Goal: Communication & Community: Answer question/provide support

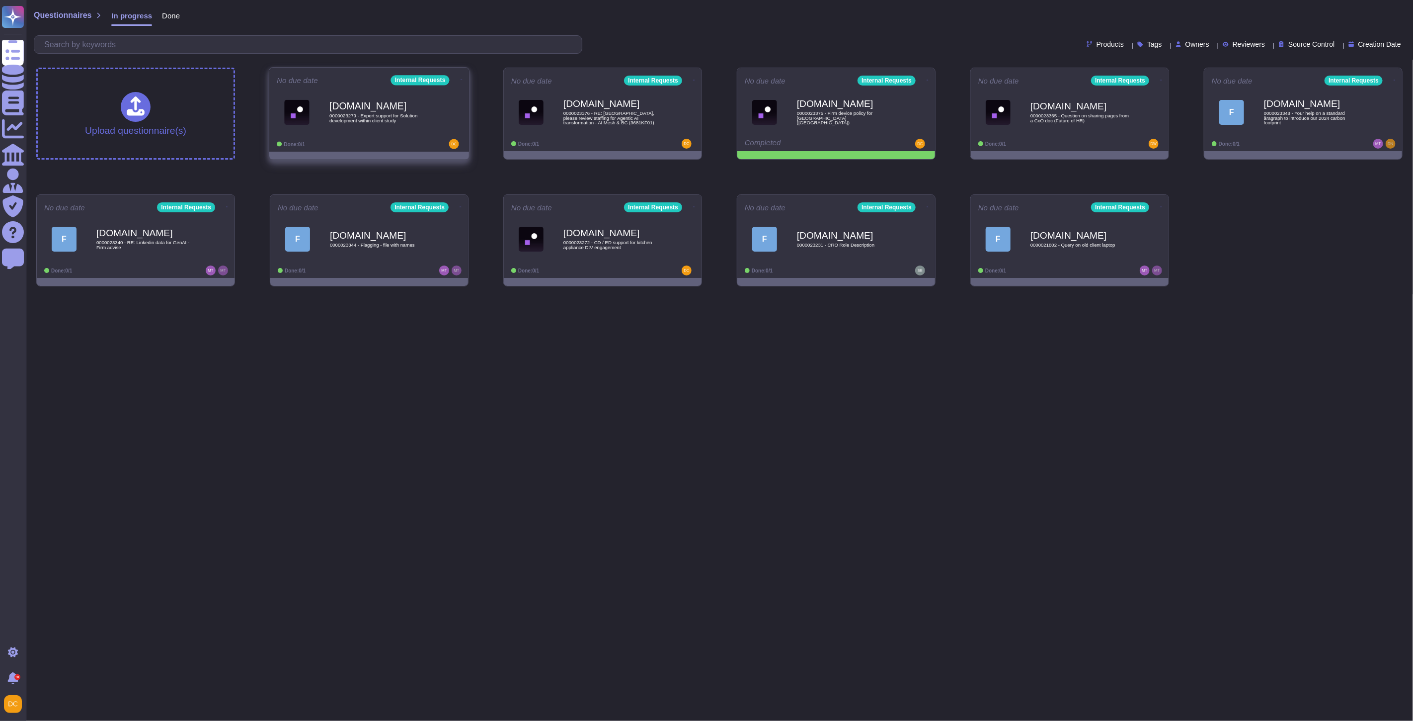
click at [358, 115] on span "0000023279 - Expert support for Solution development within client study" at bounding box center [379, 117] width 100 height 9
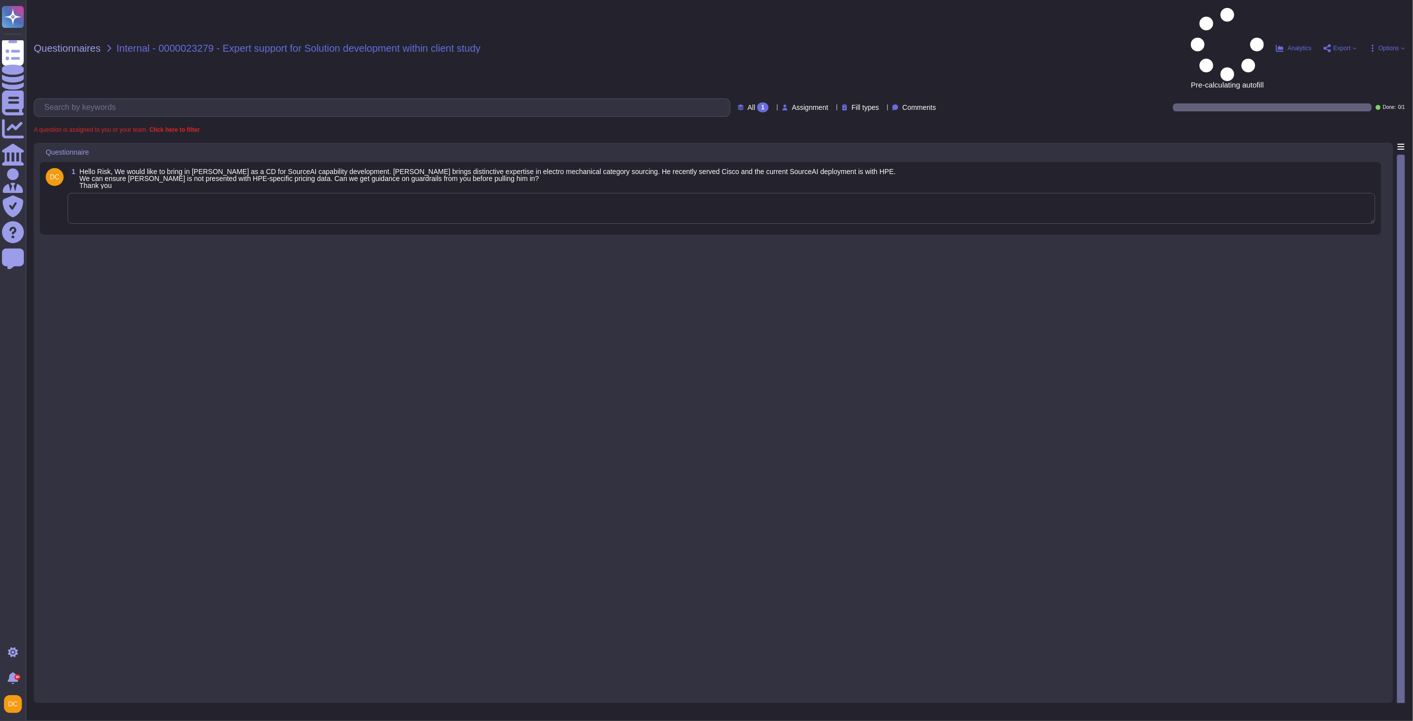
click at [207, 193] on div at bounding box center [722, 209] width 1308 height 32
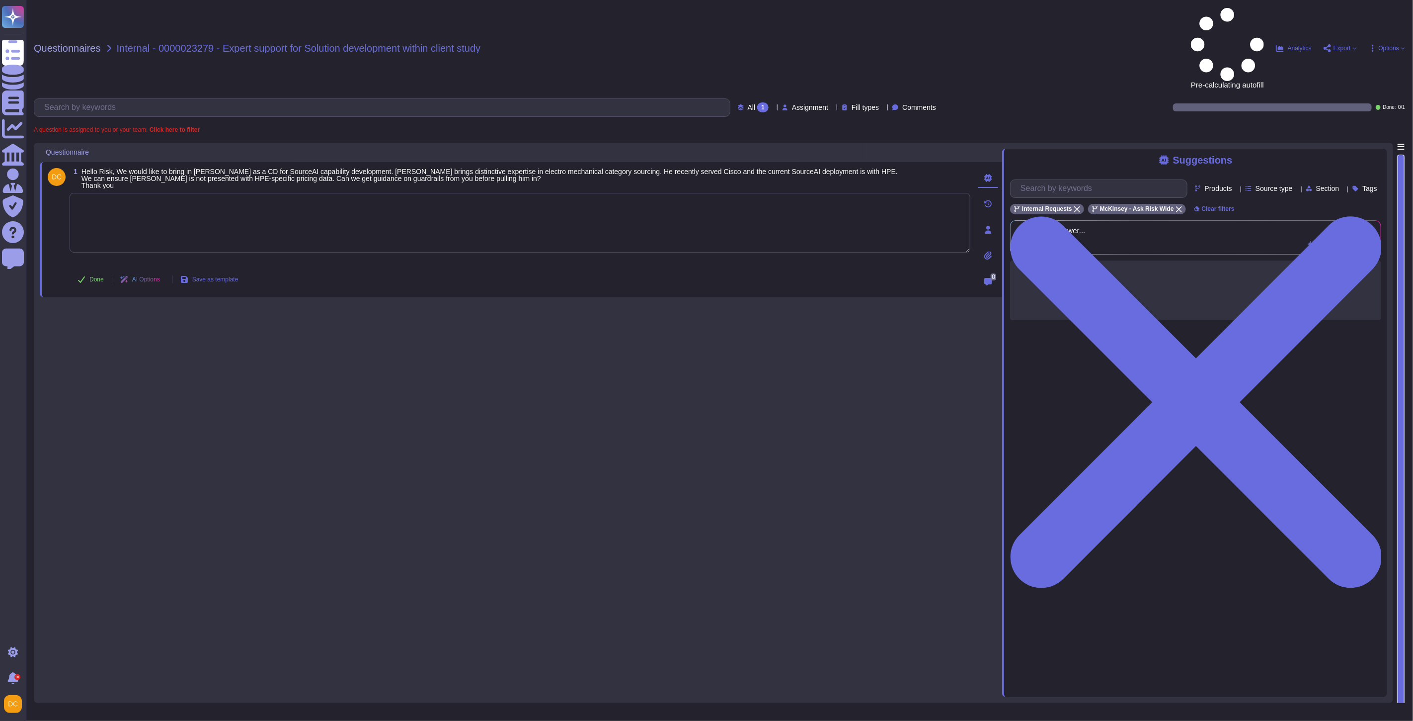
click at [202, 193] on textarea at bounding box center [520, 223] width 901 height 60
paste textarea "We are connecting you with @[PERSON_NAME] from the Conflicts team, who will pro…"
type textarea "We are connecting you with @[PERSON_NAME] from the Conflicts team, who will pro…"
click at [84, 269] on button "Done" at bounding box center [91, 279] width 42 height 20
